Goal: Find specific page/section: Find specific page/section

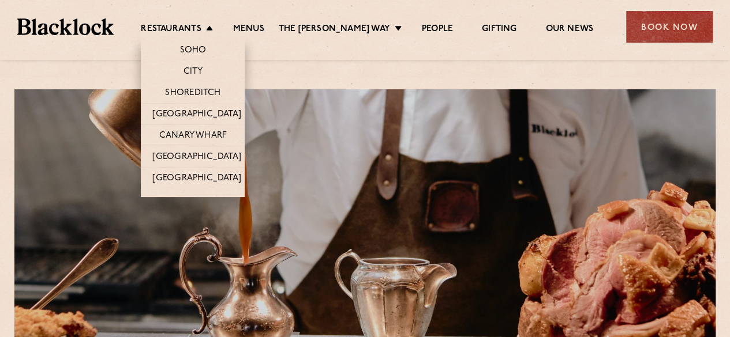
click at [211, 27] on li "Restaurants Soho City Shoreditch Covent Garden Canary Wharf Manchester Birmingh…" at bounding box center [179, 30] width 77 height 13
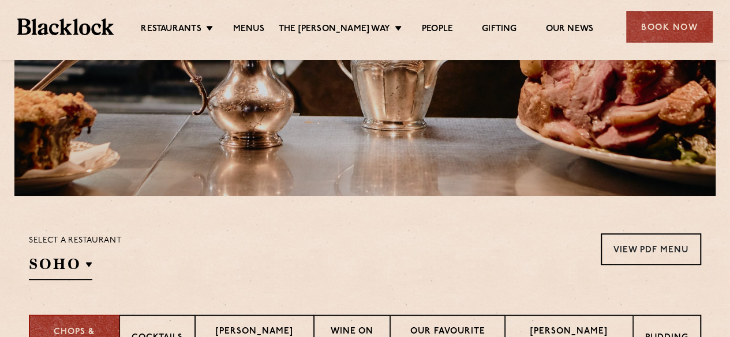
scroll to position [346, 0]
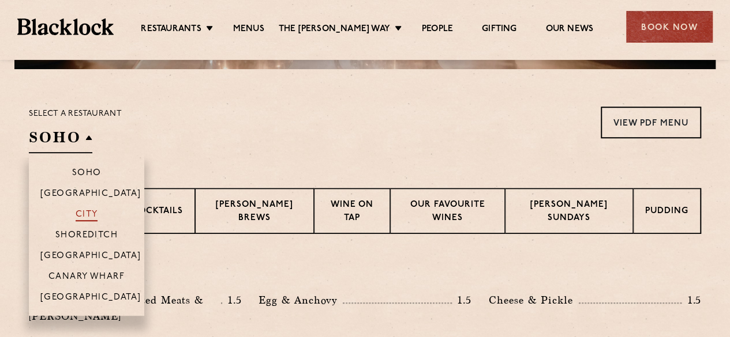
click at [87, 218] on p "City" at bounding box center [87, 216] width 22 height 12
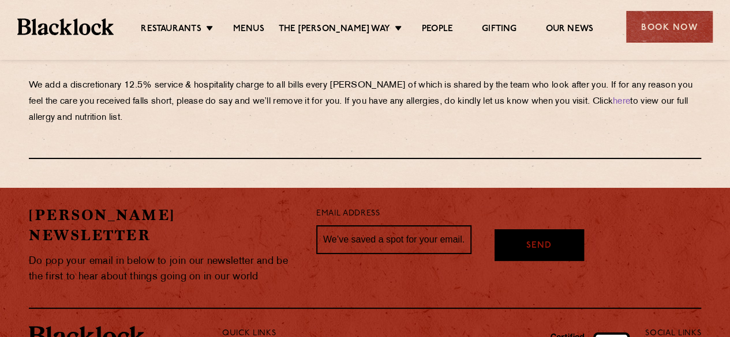
scroll to position [2056, 0]
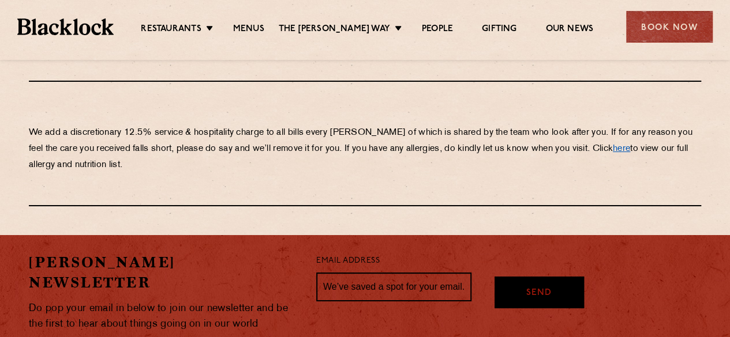
click at [613, 145] on link "here" at bounding box center [621, 149] width 17 height 9
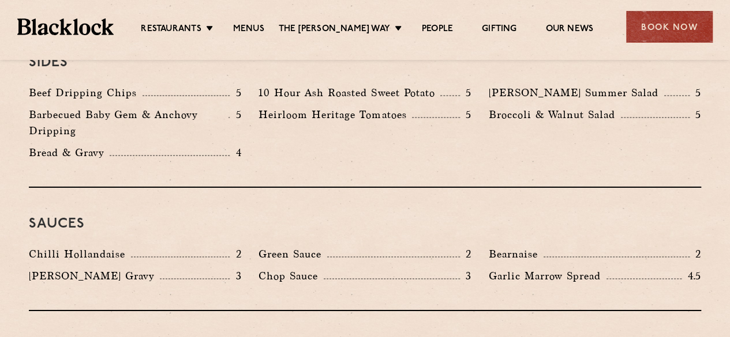
scroll to position [1825, 0]
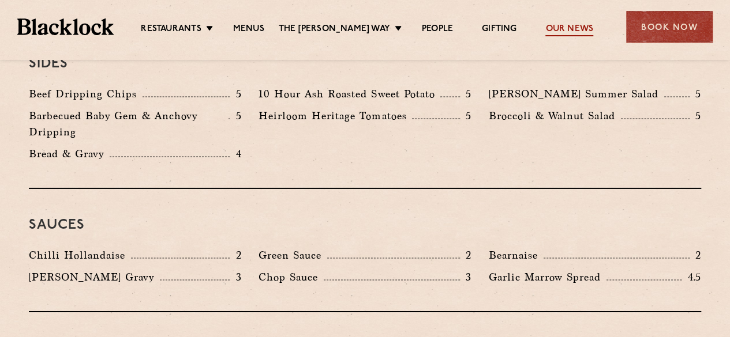
click at [568, 28] on link "Our News" at bounding box center [569, 30] width 48 height 13
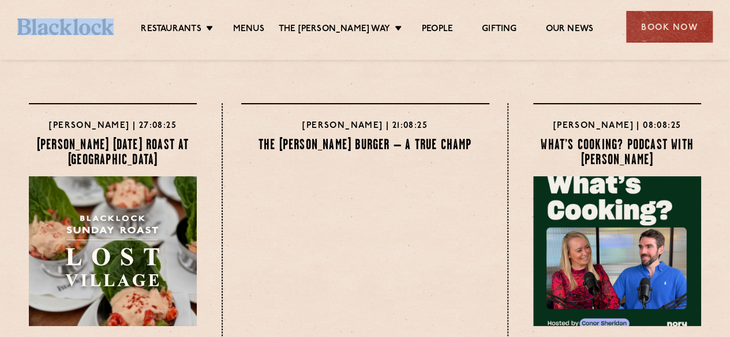
drag, startPoint x: 122, startPoint y: 29, endPoint x: 6, endPoint y: 42, distance: 117.3
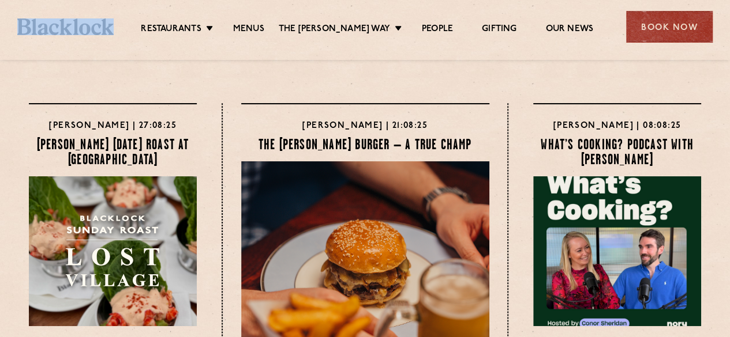
click at [6, 42] on div "Restaurants [GEOGRAPHIC_DATA] [GEOGRAPHIC_DATA] [GEOGRAPHIC_DATA] [GEOGRAPHIC_D…" at bounding box center [365, 25] width 730 height 51
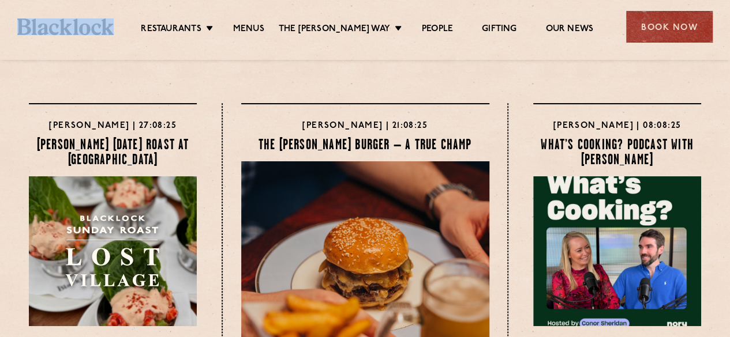
copy link
